Goal: Task Accomplishment & Management: Manage account settings

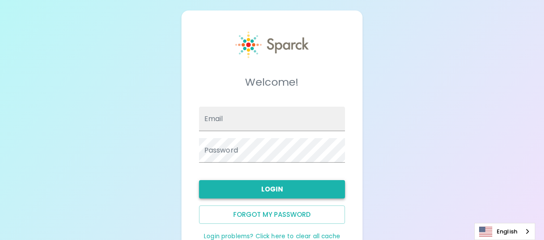
type input "mcuthbert@sfbaycoffee.com"
click at [267, 188] on button "Login" at bounding box center [272, 189] width 146 height 18
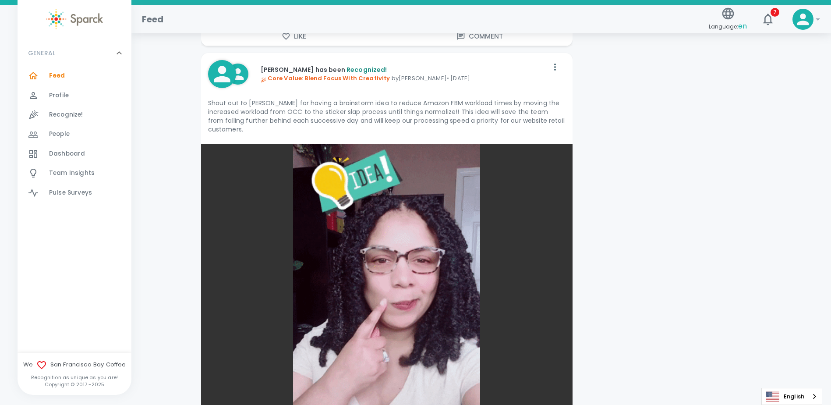
scroll to position [6828, 0]
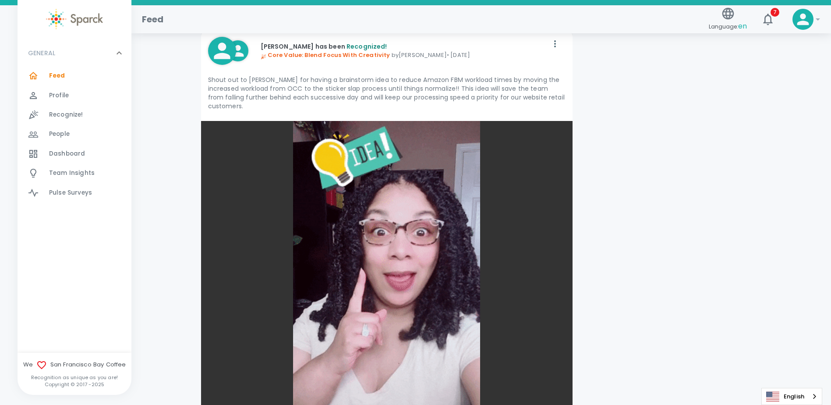
click at [83, 98] on div "Profile 0" at bounding box center [90, 95] width 82 height 12
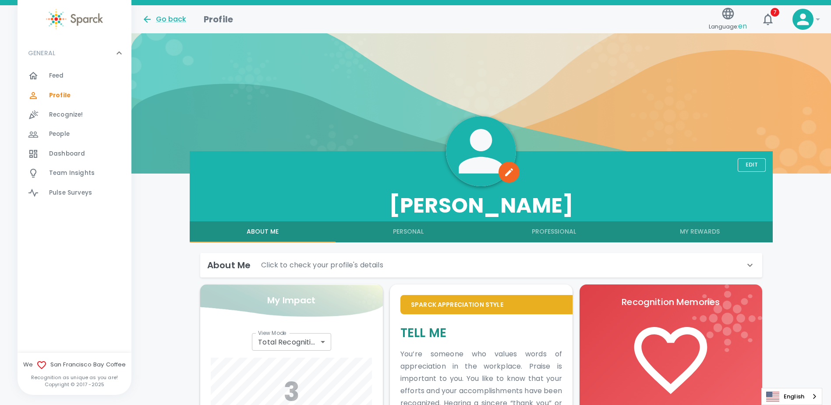
click at [314, 240] on p "Click to check your profile's details" at bounding box center [322, 265] width 122 height 11
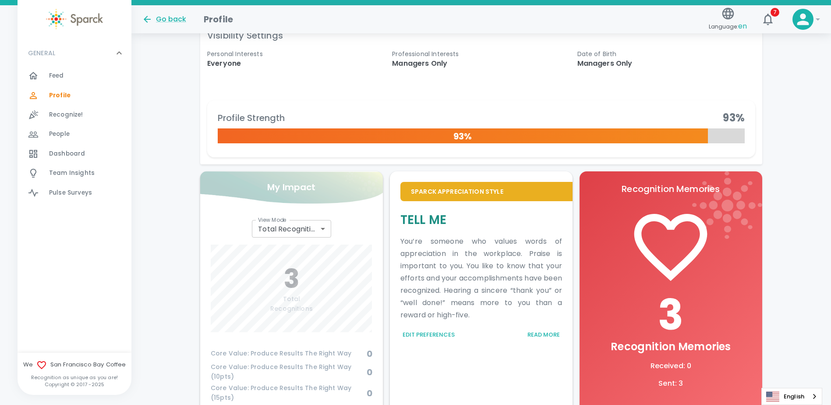
scroll to position [508, 0]
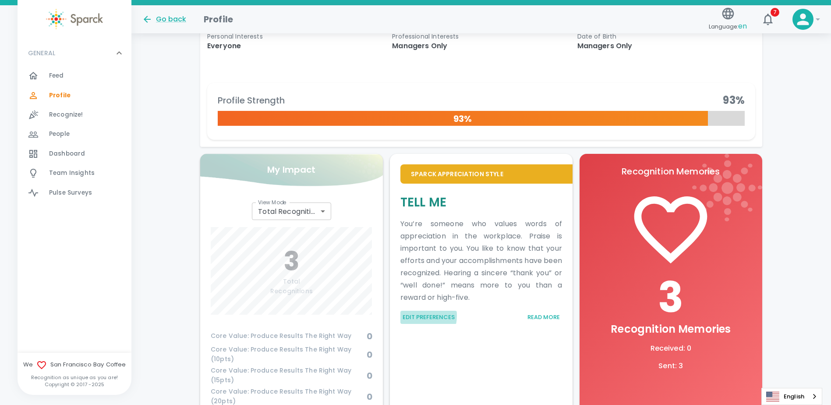
click at [411, 240] on button "Edit Preferences" at bounding box center [428, 317] width 57 height 14
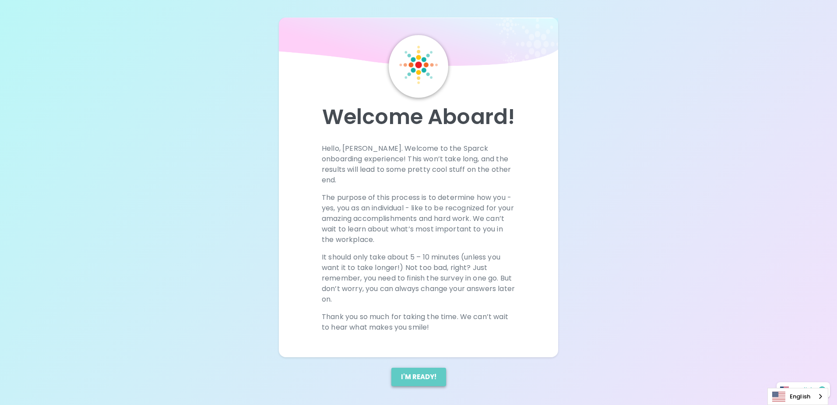
click at [417, 240] on button "I'm ready!" at bounding box center [419, 376] width 55 height 18
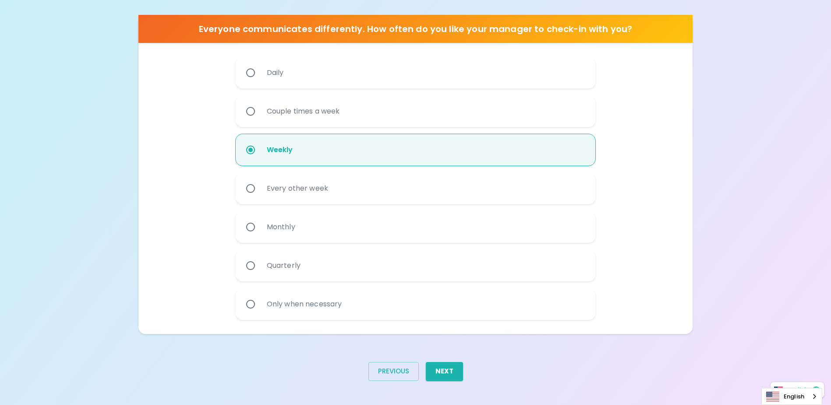
scroll to position [497, 0]
click at [445, 240] on button "Next" at bounding box center [444, 370] width 37 height 18
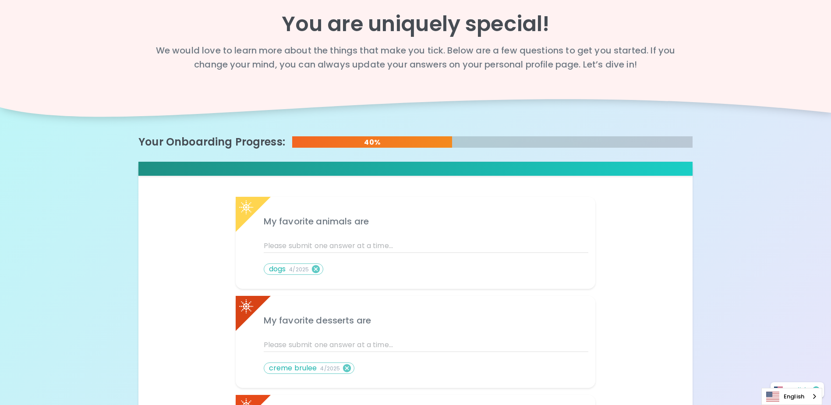
scroll to position [0, 0]
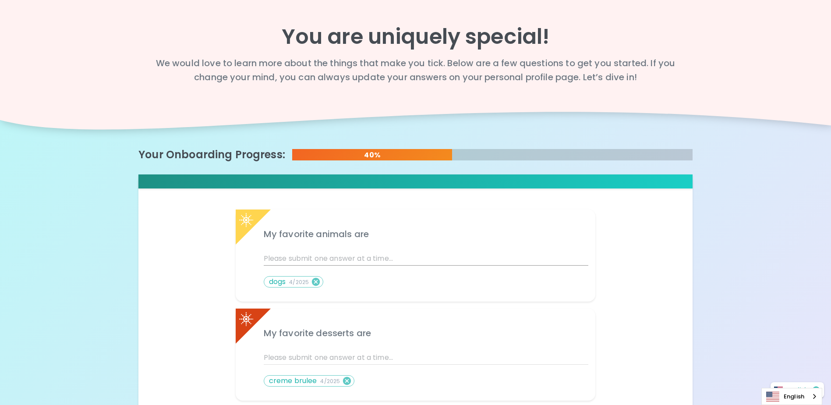
click at [280, 240] on input "text" at bounding box center [426, 258] width 325 height 14
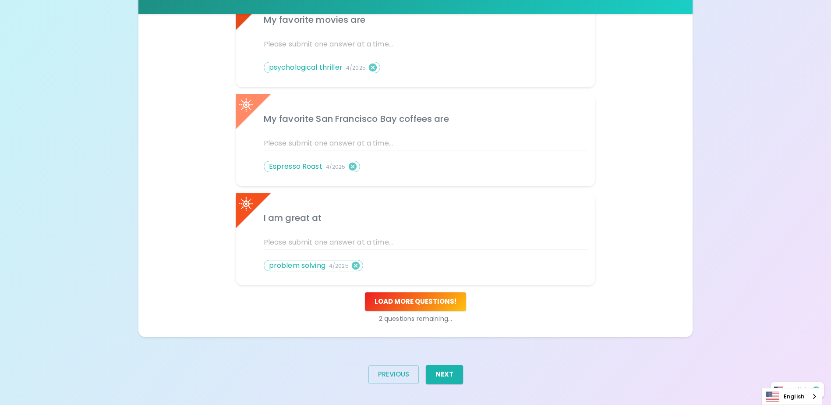
scroll to position [416, 0]
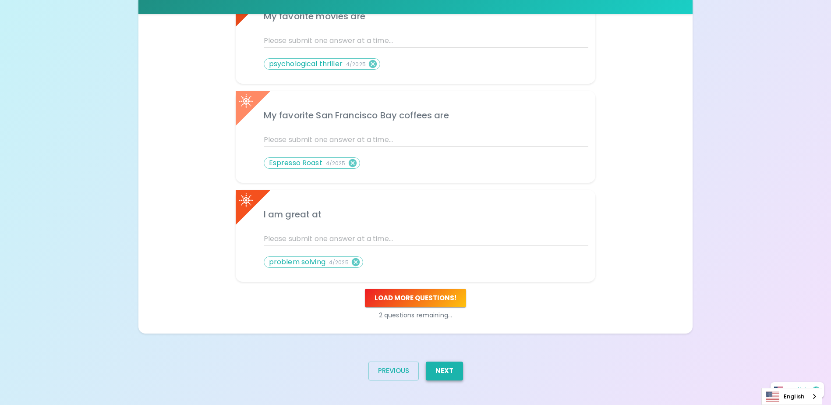
click at [447, 240] on button "Next" at bounding box center [444, 370] width 37 height 18
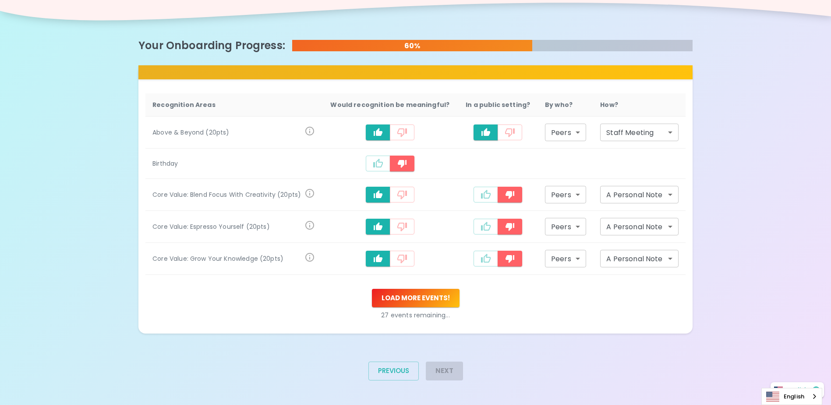
scroll to position [148, 0]
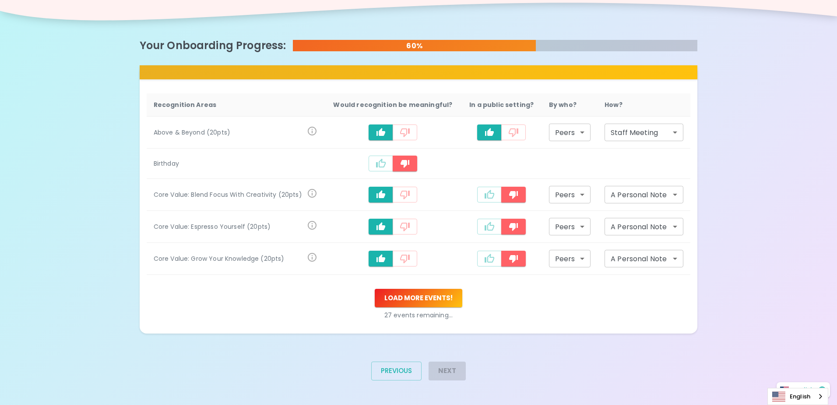
click at [543, 130] on body "What makes you feel appreciated at work? Rewards are great, but we know the rec…" at bounding box center [418, 128] width 837 height 552
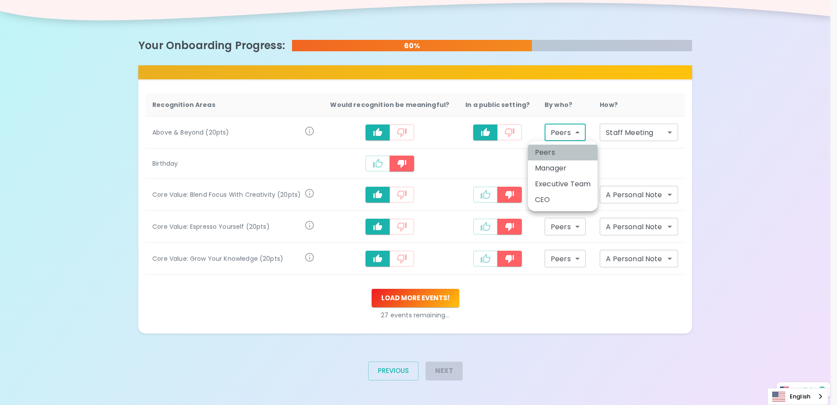
click at [543, 152] on li "Peers" at bounding box center [563, 153] width 70 height 16
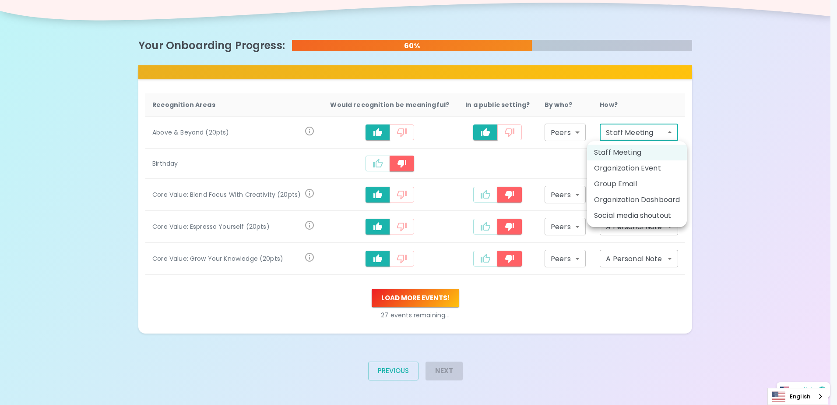
click at [543, 132] on body "What makes you feel appreciated at work? Rewards are great, but we know the rec…" at bounding box center [418, 128] width 837 height 552
click at [543, 240] on div at bounding box center [418, 202] width 837 height 405
